Goal: Information Seeking & Learning: Find contact information

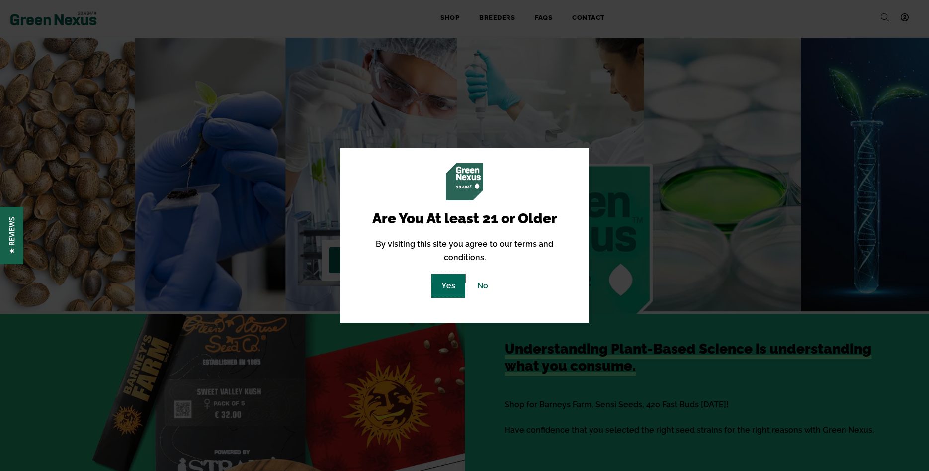
click at [448, 277] on link "Yes" at bounding box center [448, 285] width 34 height 23
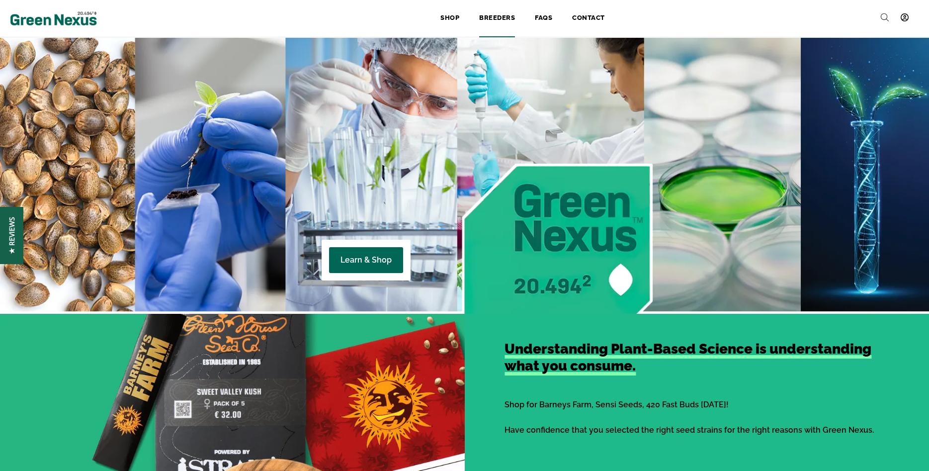
click at [507, 19] on link "Breeders" at bounding box center [497, 18] width 56 height 22
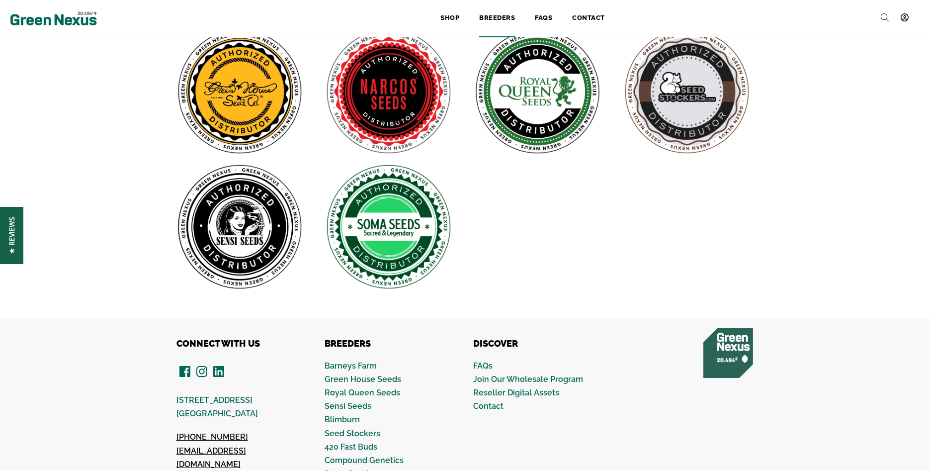
scroll to position [314, 0]
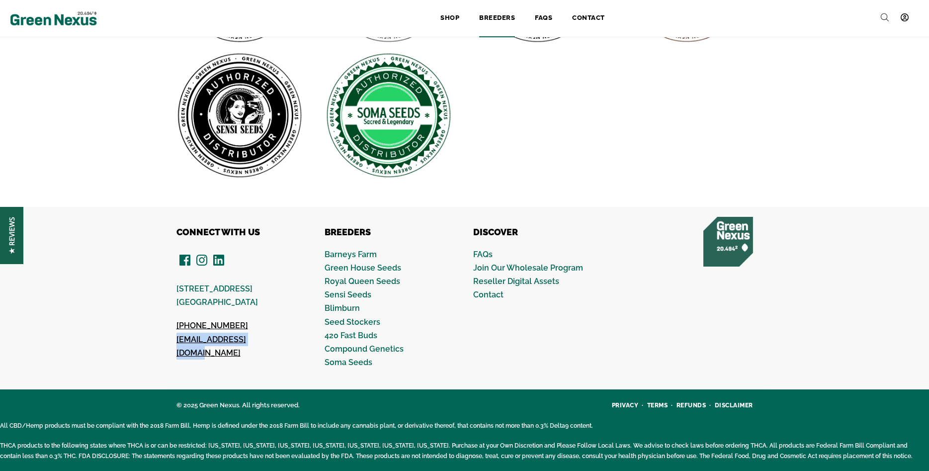
drag, startPoint x: 273, startPoint y: 341, endPoint x: 162, endPoint y: 339, distance: 110.8
click at [162, 339] on div "CONNECT WITH US 14490 Burbank Blvd, STE 2I North Hollywood, CA 91601 (619) 389-…" at bounding box center [233, 298] width 149 height 143
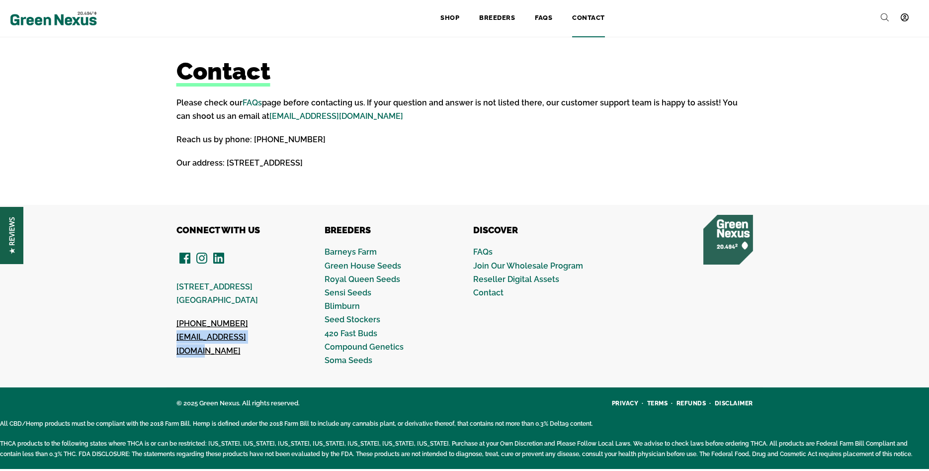
drag, startPoint x: 286, startPoint y: 338, endPoint x: 177, endPoint y: 345, distance: 108.6
click at [177, 345] on div "CONNECT WITH US [STREET_ADDRESS] [PHONE_NUMBER] [EMAIL_ADDRESS][DOMAIN_NAME]" at bounding box center [233, 296] width 149 height 143
copy span "[EMAIL_ADDRESS][DOMAIN_NAME]"
click at [302, 115] on link "[EMAIL_ADDRESS][DOMAIN_NAME]" at bounding box center [336, 115] width 134 height 9
click at [498, 295] on link "Contact" at bounding box center [488, 292] width 30 height 9
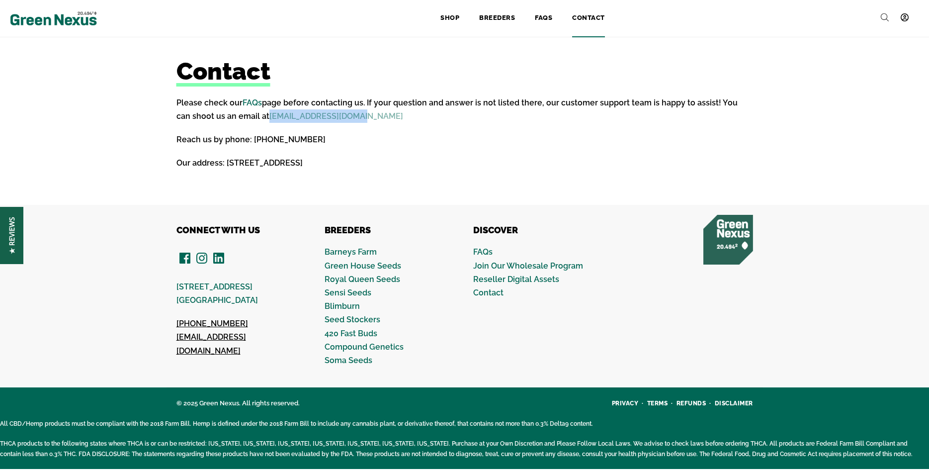
drag, startPoint x: 354, startPoint y: 116, endPoint x: 254, endPoint y: 118, distance: 99.9
click at [254, 118] on p "Please check our FAQs page before contacting us. If your question and answer is…" at bounding box center [464, 109] width 576 height 27
copy link "[EMAIL_ADDRESS][DOMAIN_NAME]"
drag, startPoint x: 323, startPoint y: 143, endPoint x: 251, endPoint y: 144, distance: 72.6
click at [251, 144] on p "Reach us by phone: (619) 389-3223" at bounding box center [464, 139] width 576 height 13
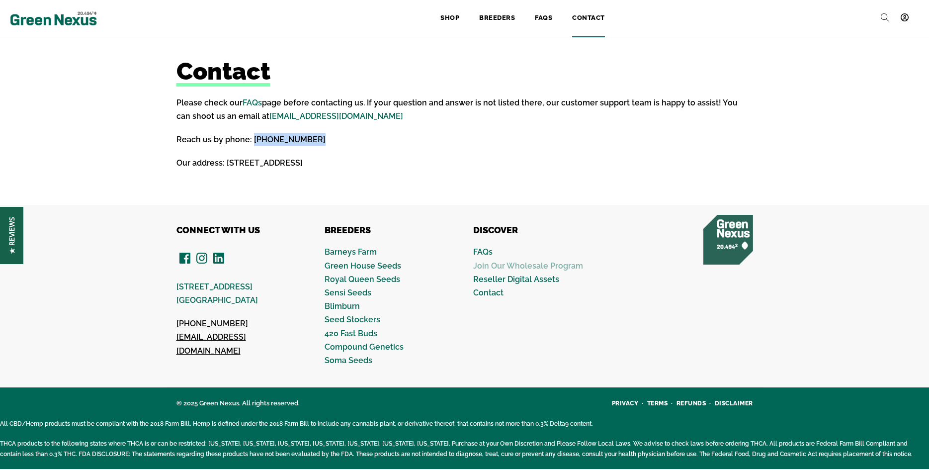
click at [508, 264] on link "Join Our Wholesale Program" at bounding box center [528, 265] width 110 height 9
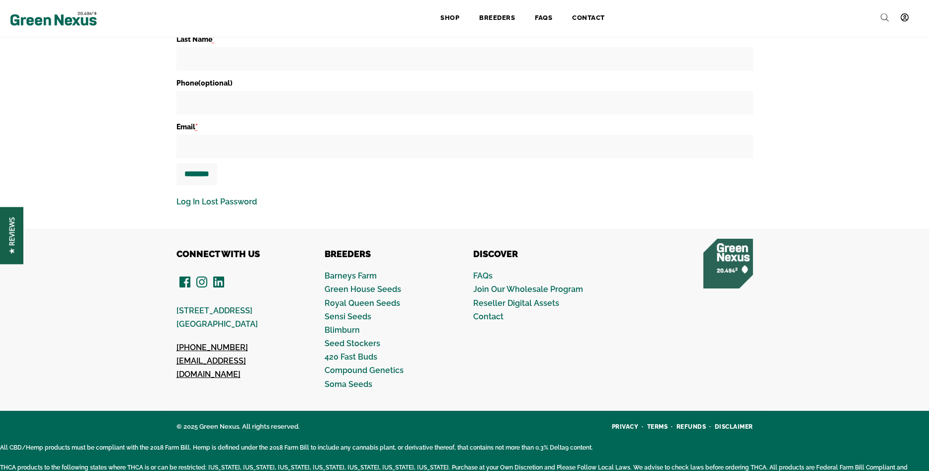
scroll to position [253, 0]
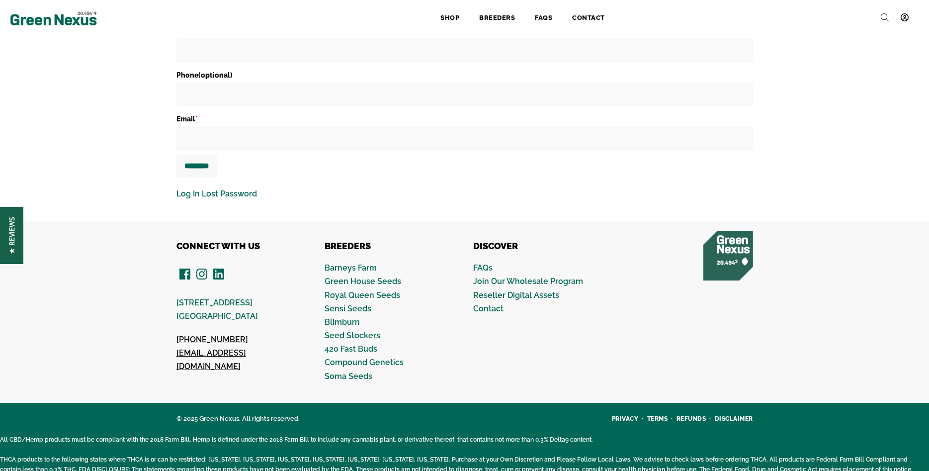
drag, startPoint x: 254, startPoint y: 300, endPoint x: 244, endPoint y: 301, distance: 10.0
click at [244, 301] on p "[STREET_ADDRESS]" at bounding box center [241, 309] width 131 height 27
click at [488, 263] on link "FAQs" at bounding box center [482, 267] width 19 height 9
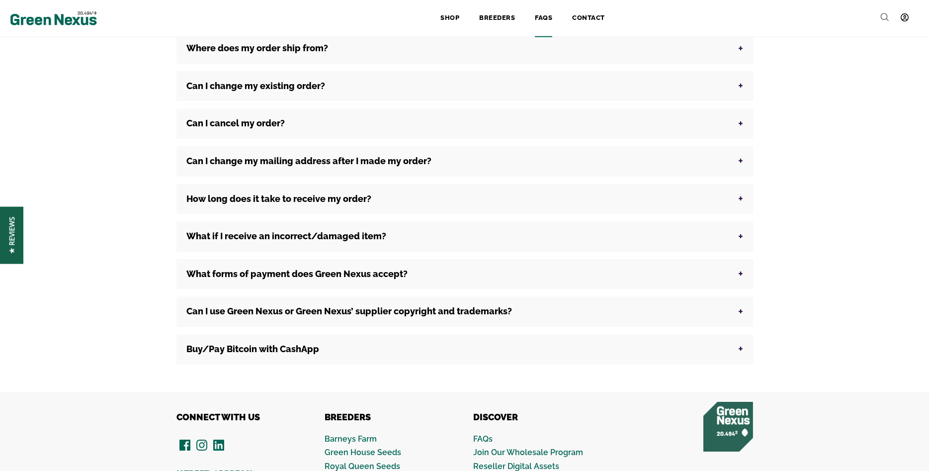
scroll to position [101, 0]
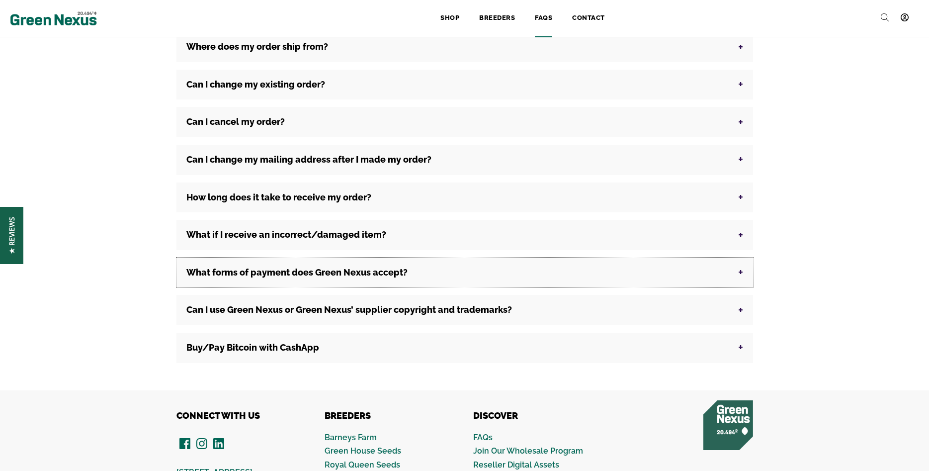
click at [416, 268] on button "What forms of payment does Green Nexus accept?" at bounding box center [464, 272] width 576 height 30
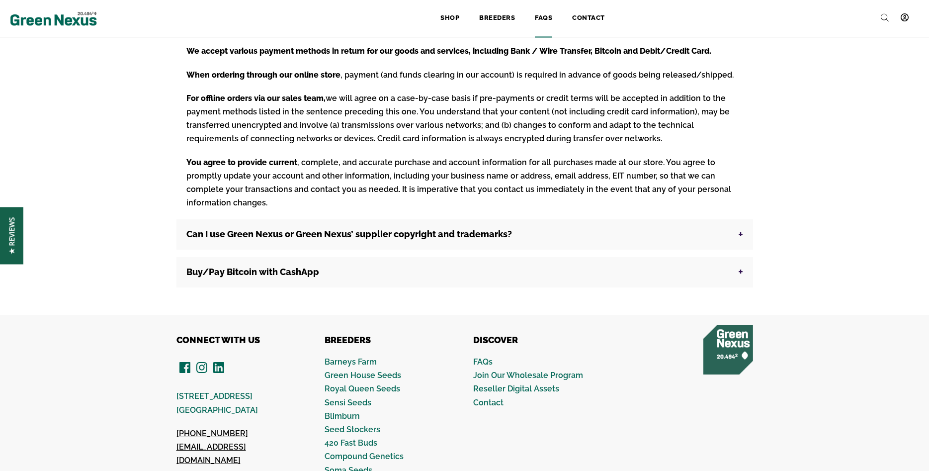
scroll to position [355, 0]
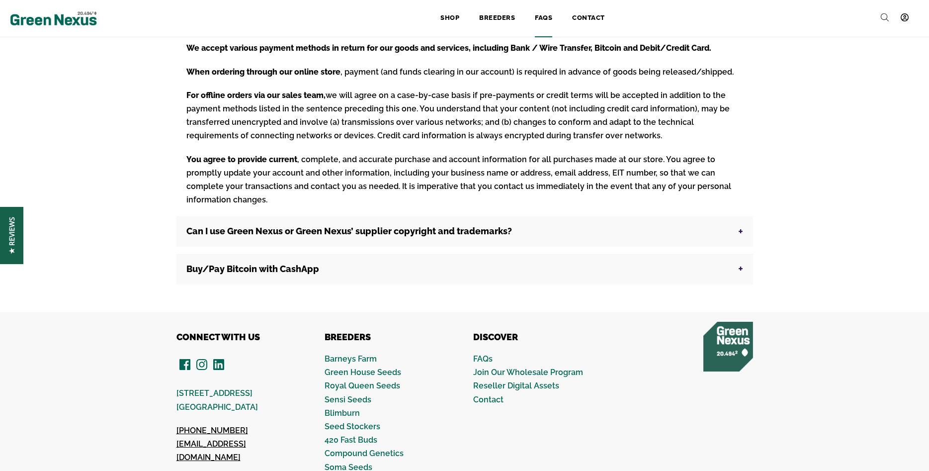
click at [394, 226] on strong "Can I use Green Nexus or Green Nexus’ supplier copyright and trademarks?" at bounding box center [348, 231] width 325 height 10
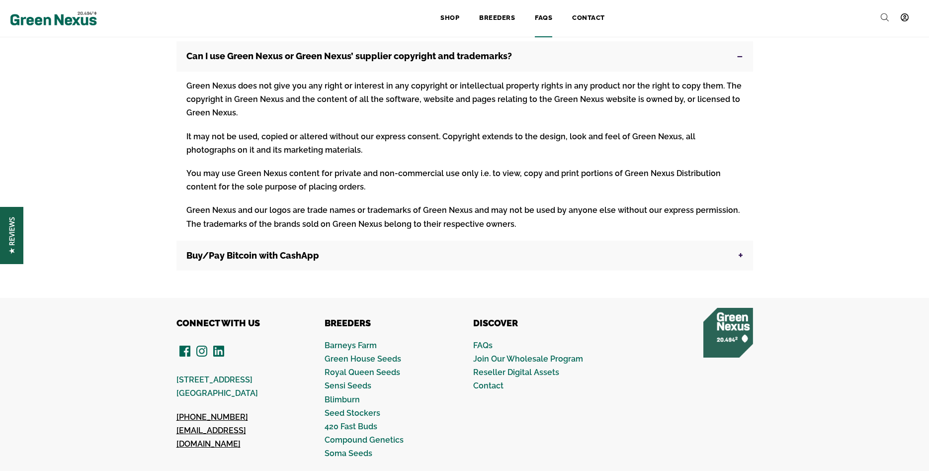
click at [354, 254] on button "Buy/Pay Bitcoin with CashApp" at bounding box center [464, 256] width 576 height 30
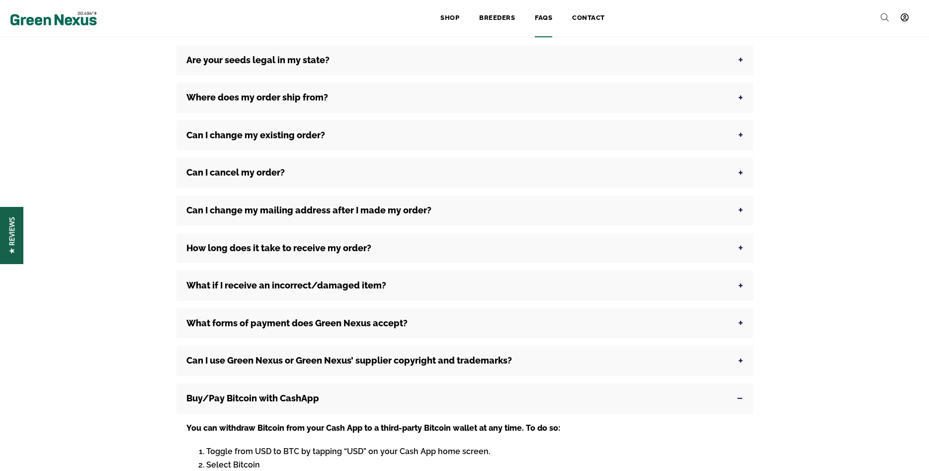
scroll to position [0, 0]
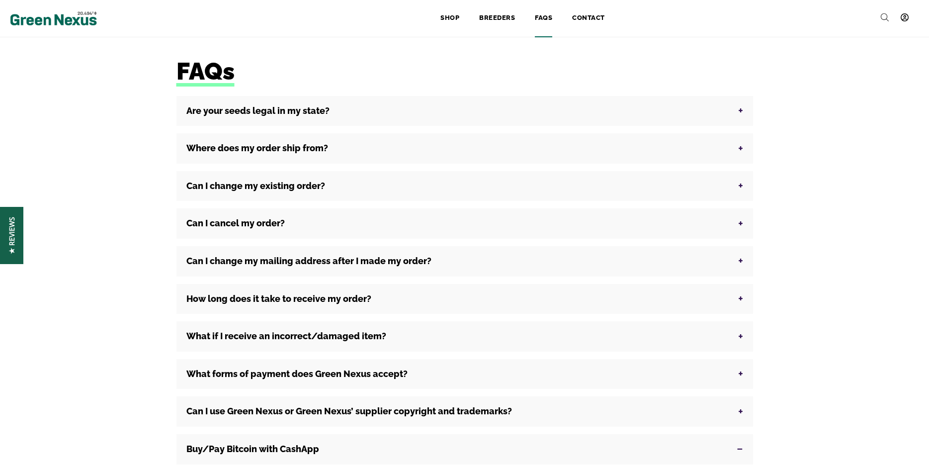
click at [53, 18] on img at bounding box center [53, 18] width 87 height 19
